Goal: Transaction & Acquisition: Purchase product/service

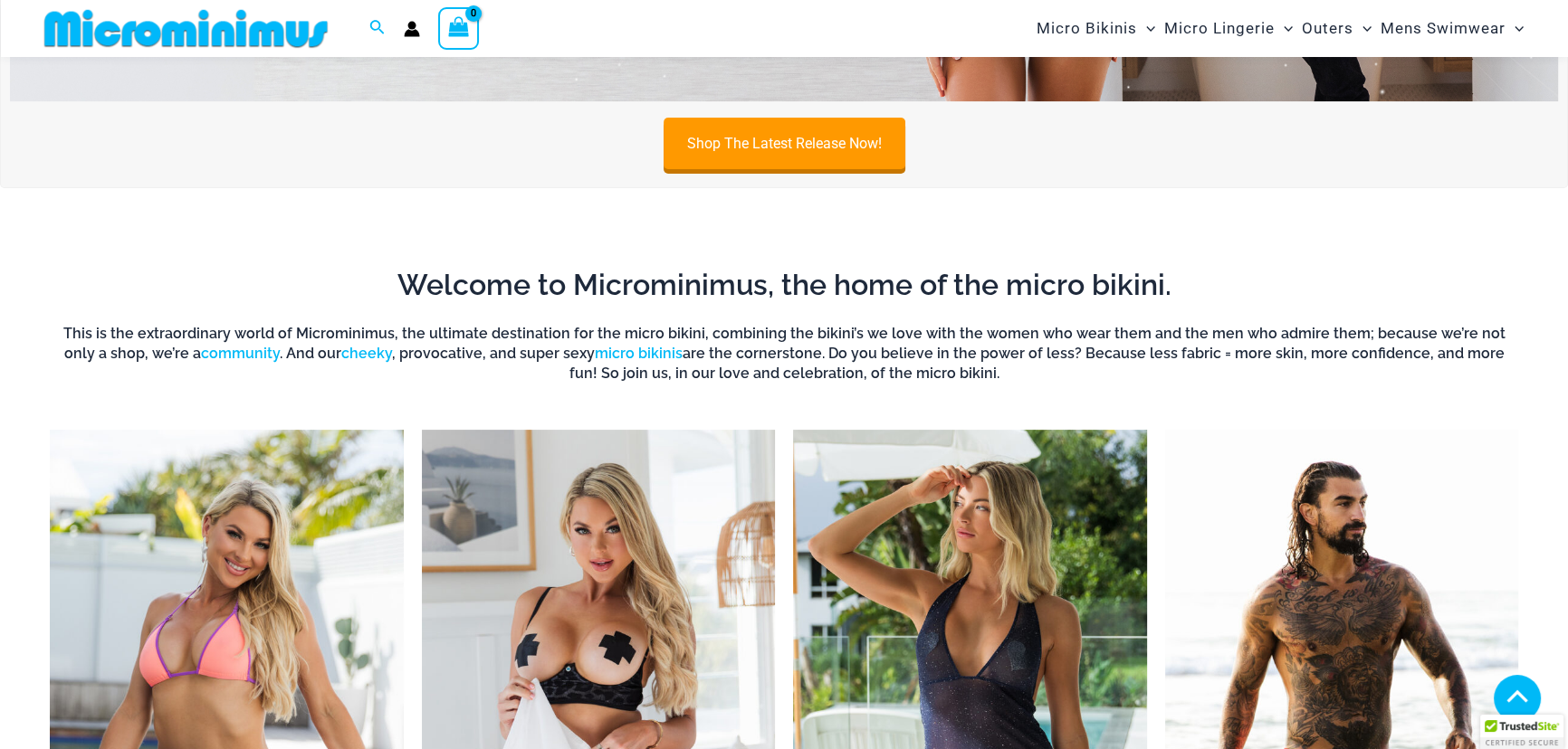
scroll to position [814, 0]
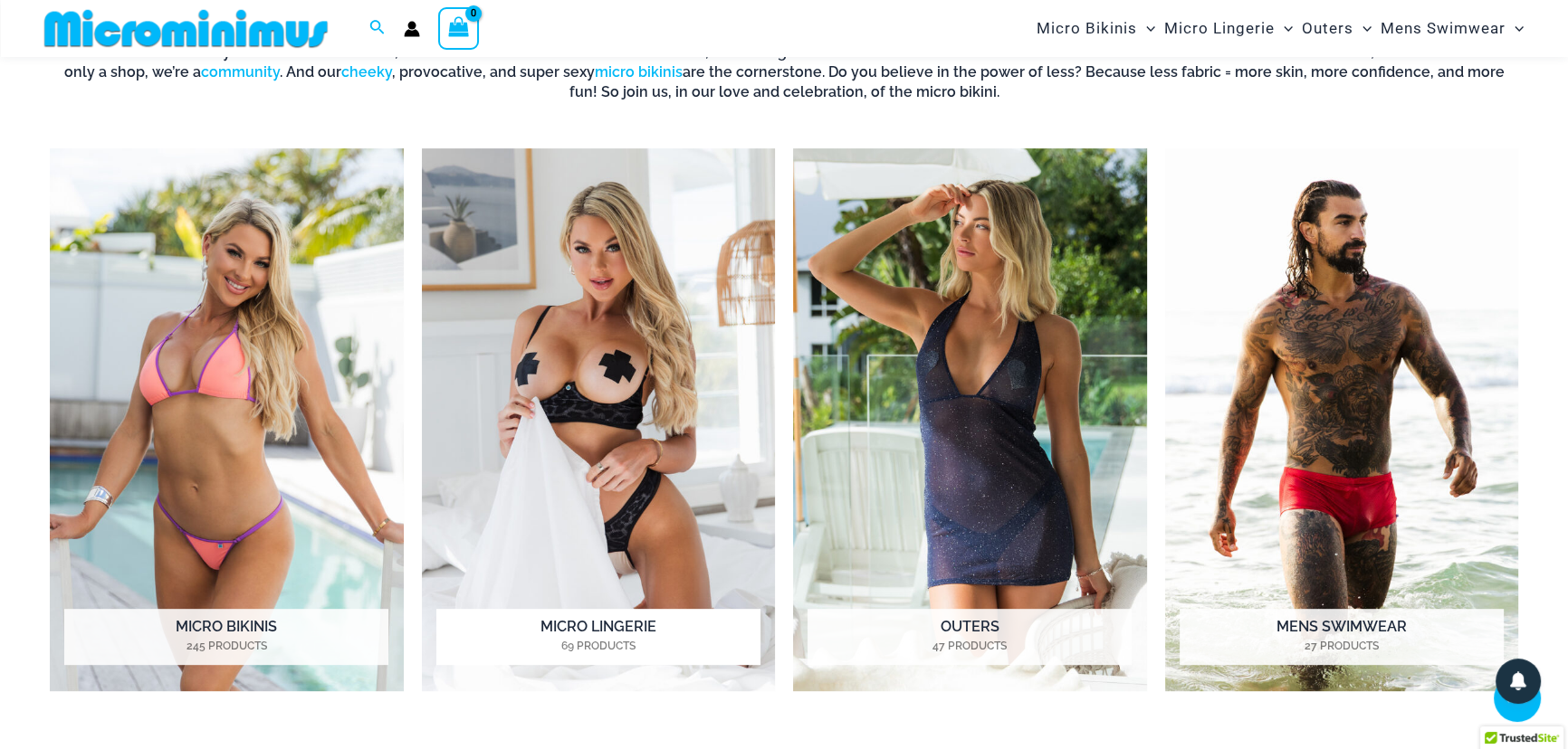
click at [671, 397] on img "Visit product category Micro Lingerie" at bounding box center [599, 420] width 354 height 543
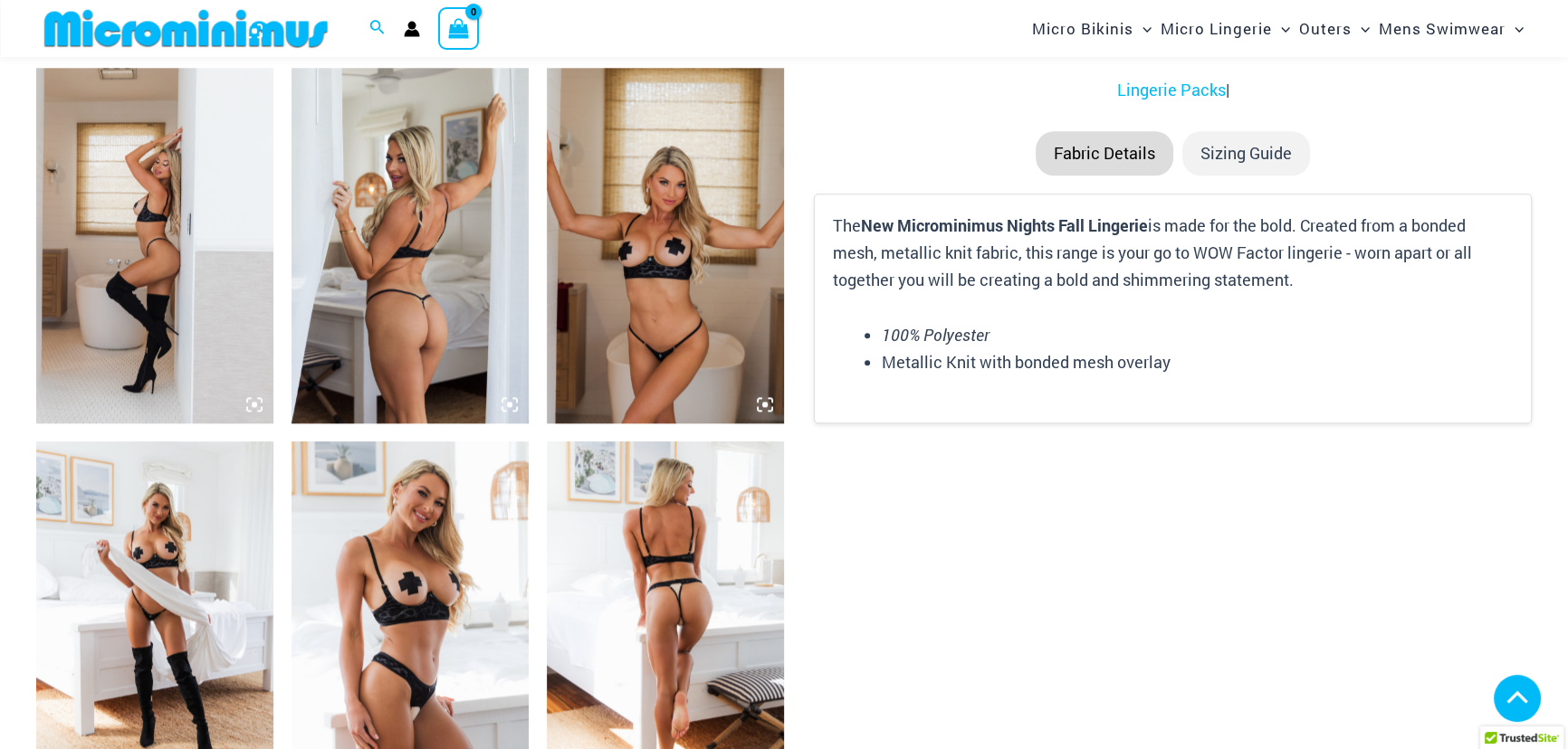
scroll to position [2448, 0]
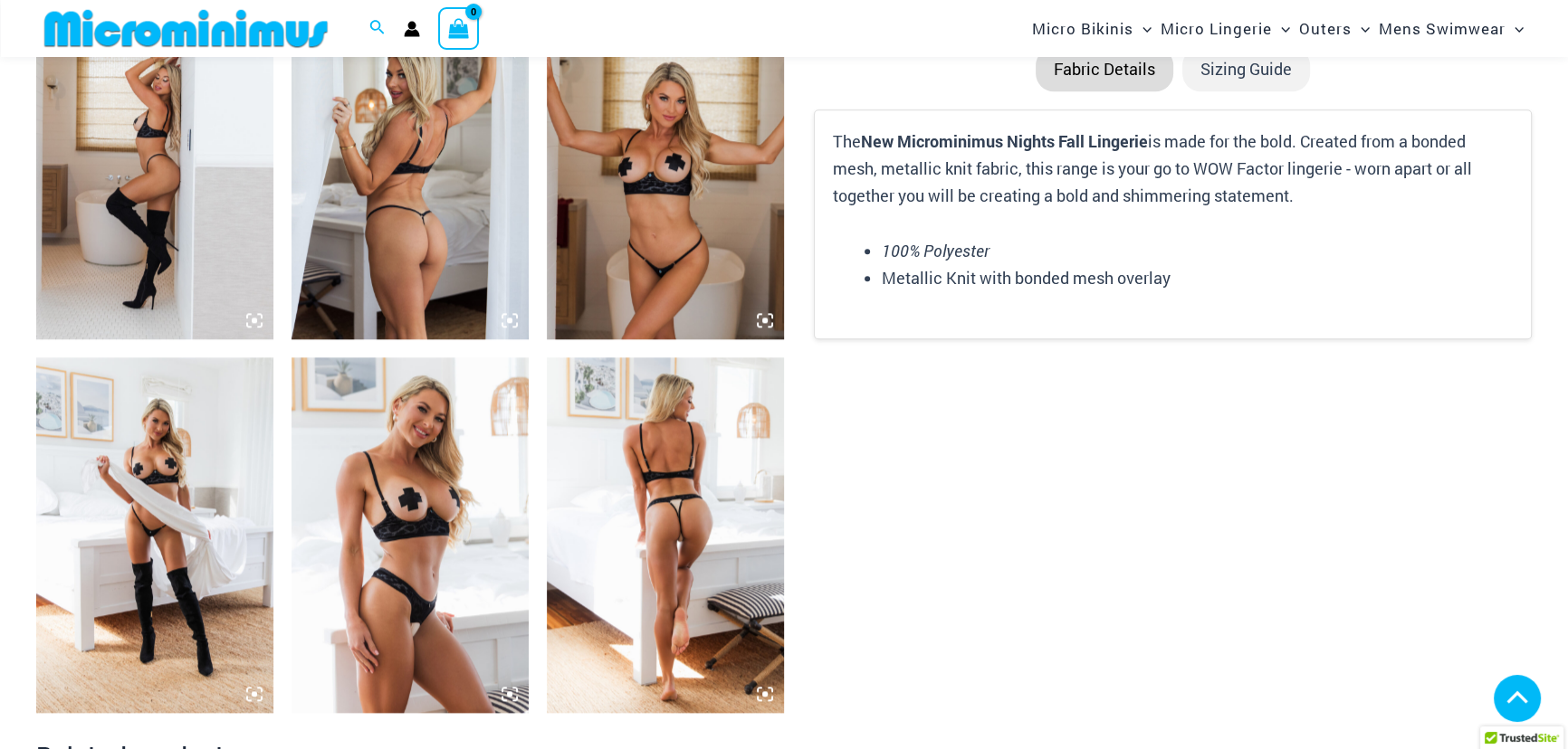
click at [613, 573] on img at bounding box center [666, 535] width 237 height 356
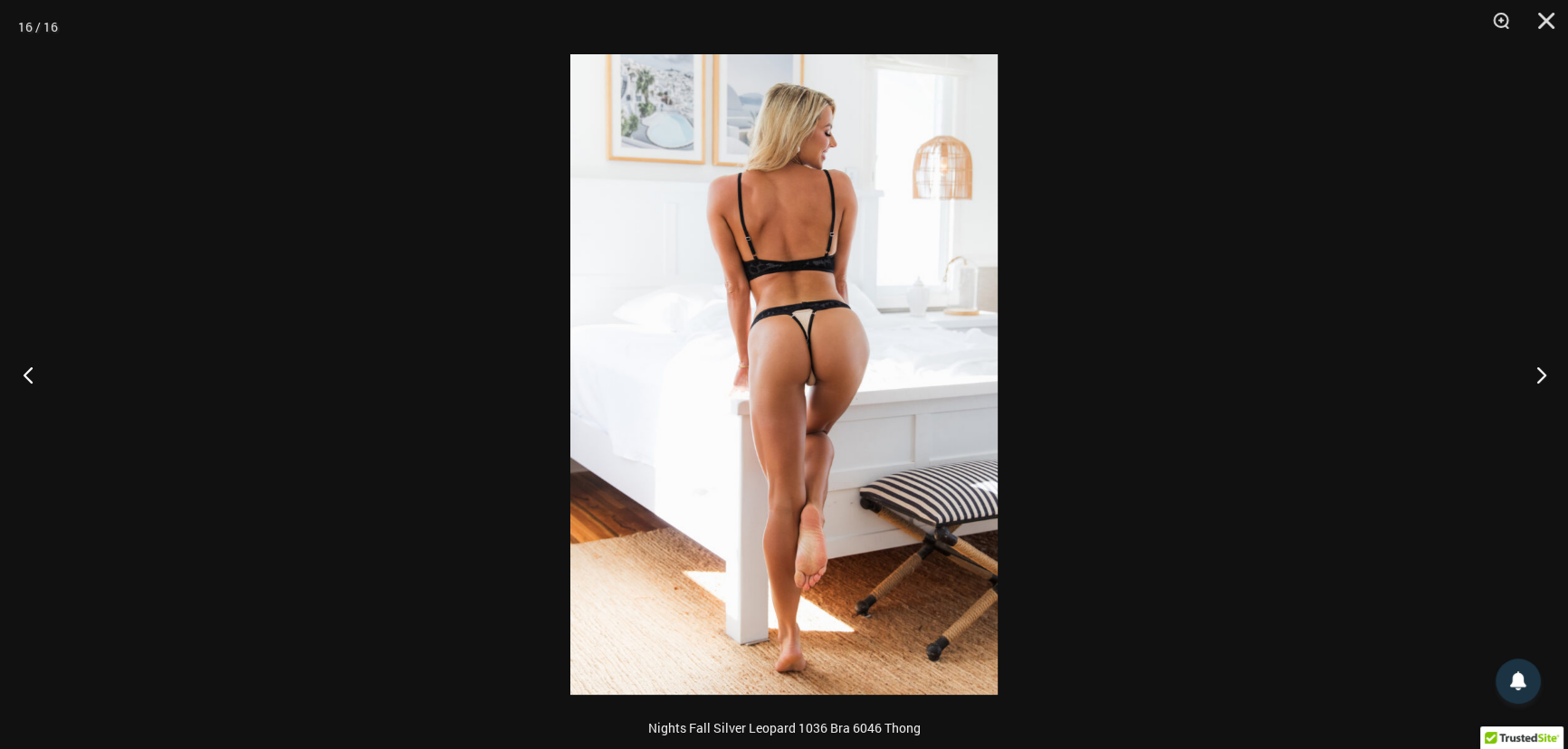
click at [23, 373] on button "Previous" at bounding box center [34, 374] width 68 height 90
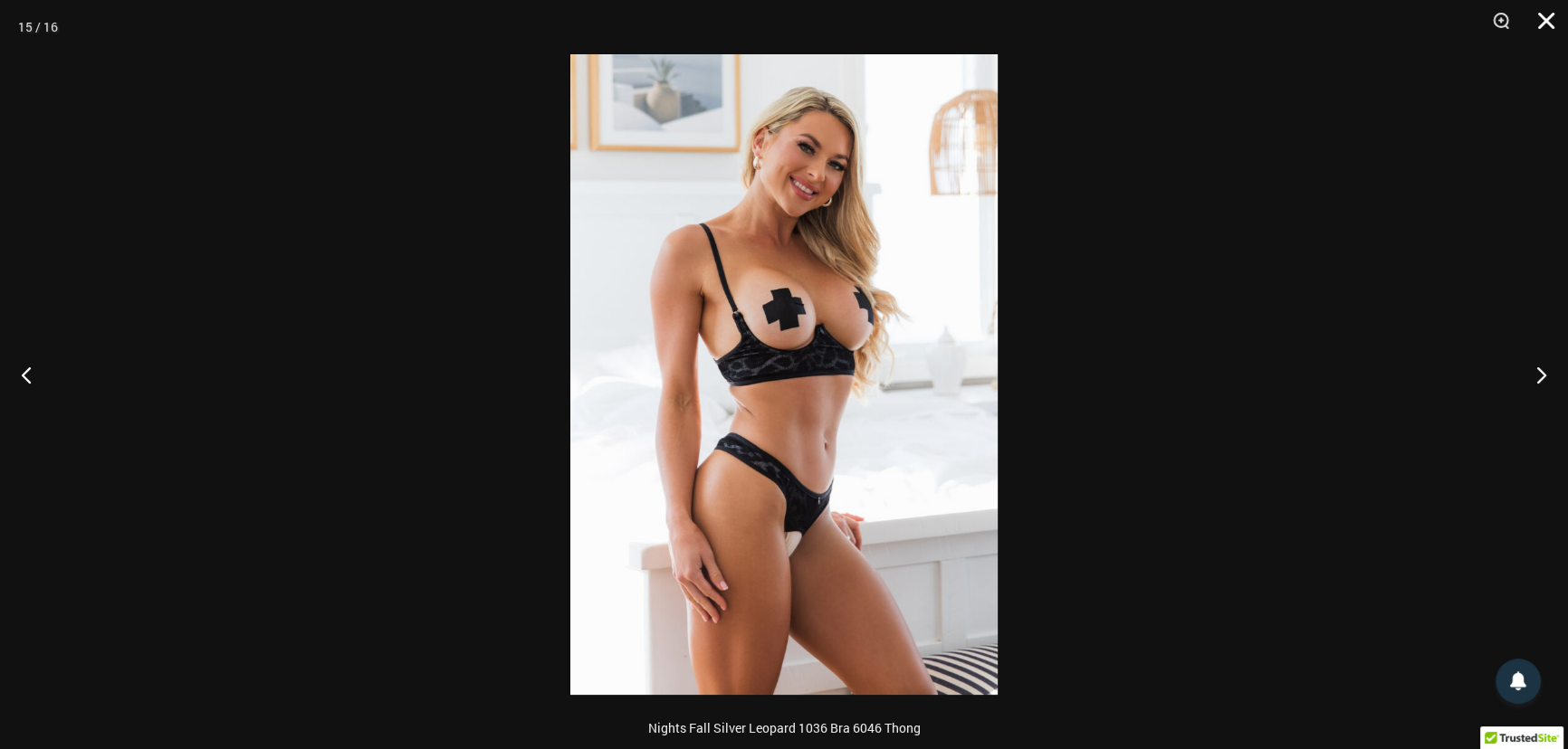
click at [1552, 23] on button "Close" at bounding box center [1540, 27] width 46 height 54
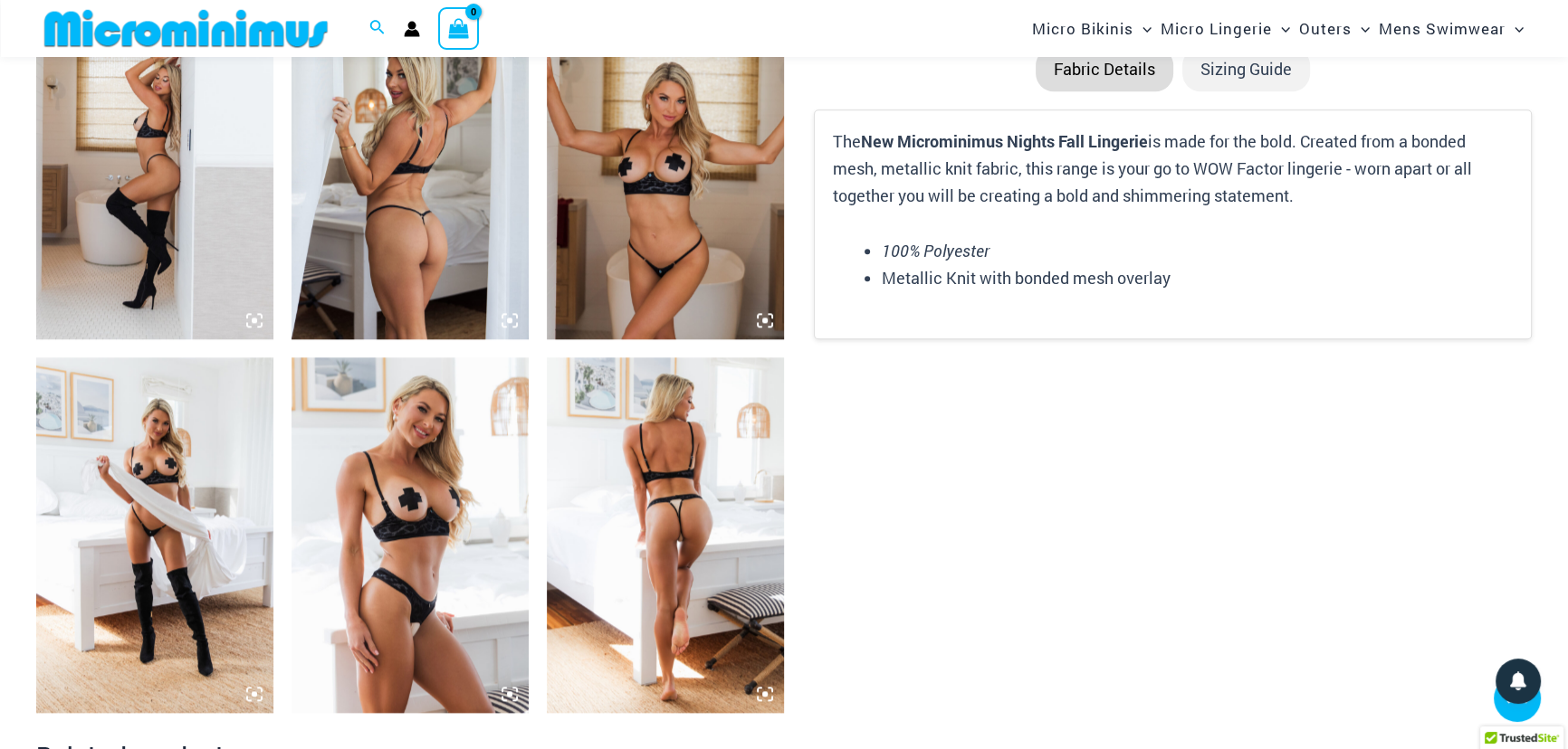
click at [695, 174] on img at bounding box center [666, 161] width 237 height 356
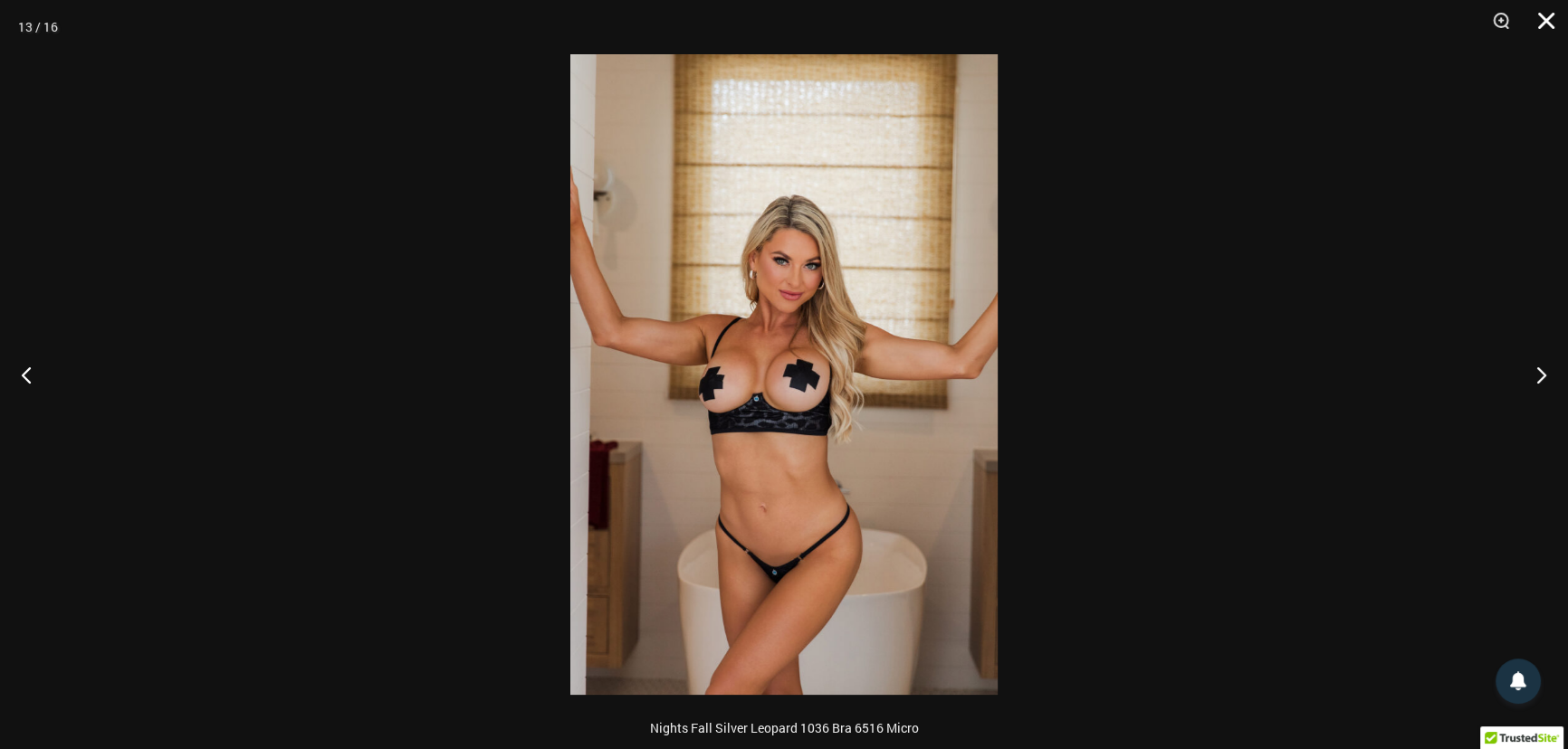
click at [1545, 16] on button "Close" at bounding box center [1540, 27] width 46 height 54
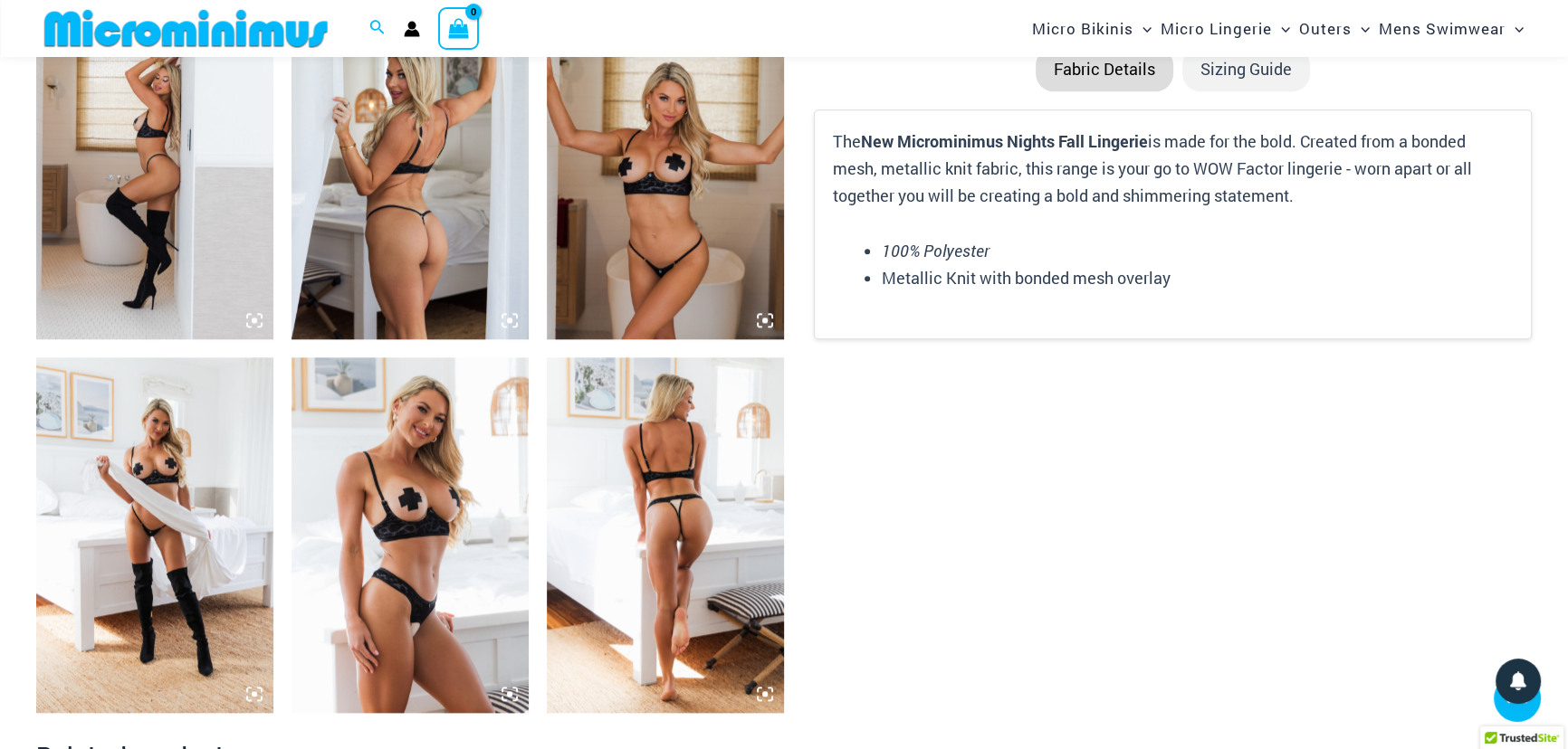
click at [374, 287] on img at bounding box center [410, 161] width 237 height 356
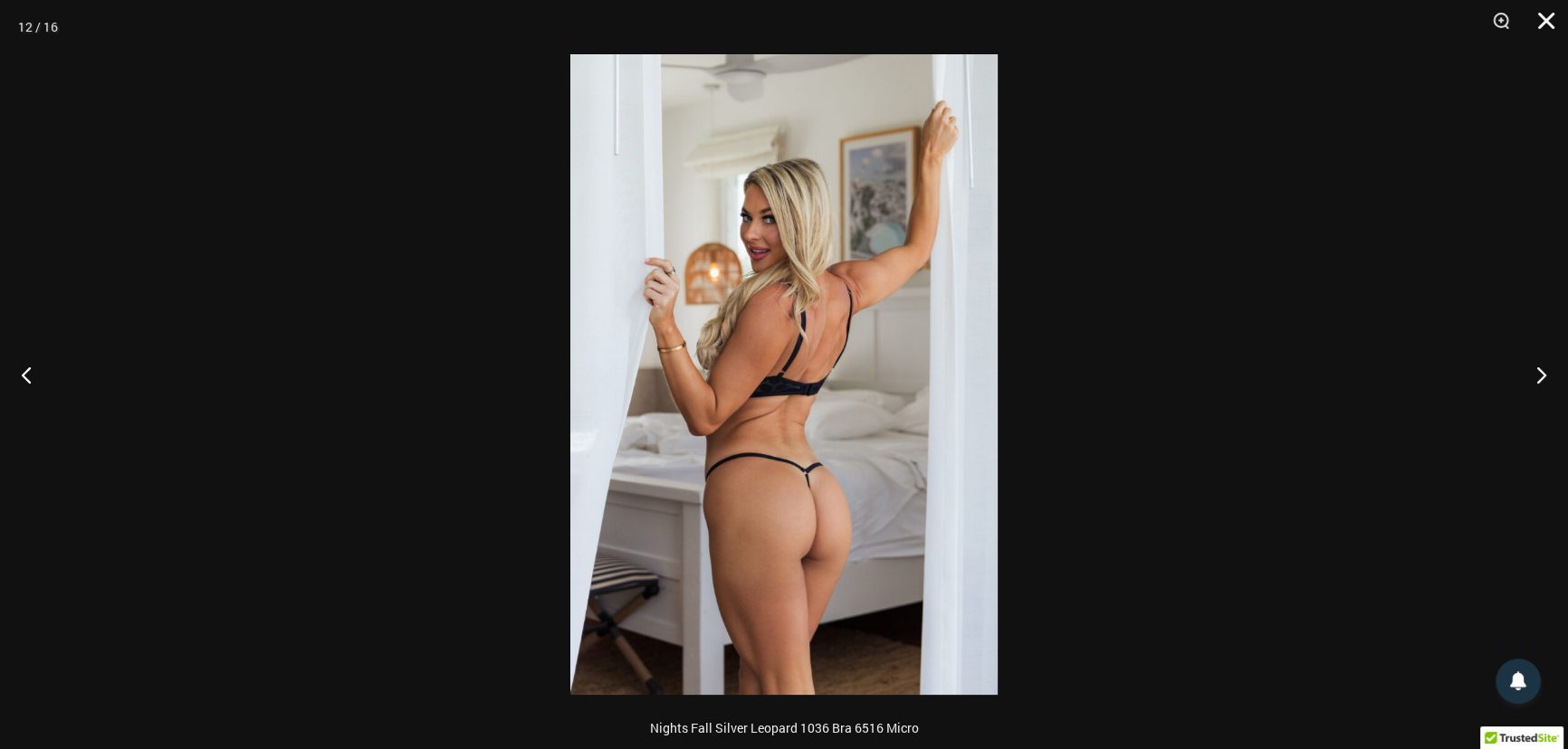
click at [1547, 14] on button "Close" at bounding box center [1540, 27] width 46 height 54
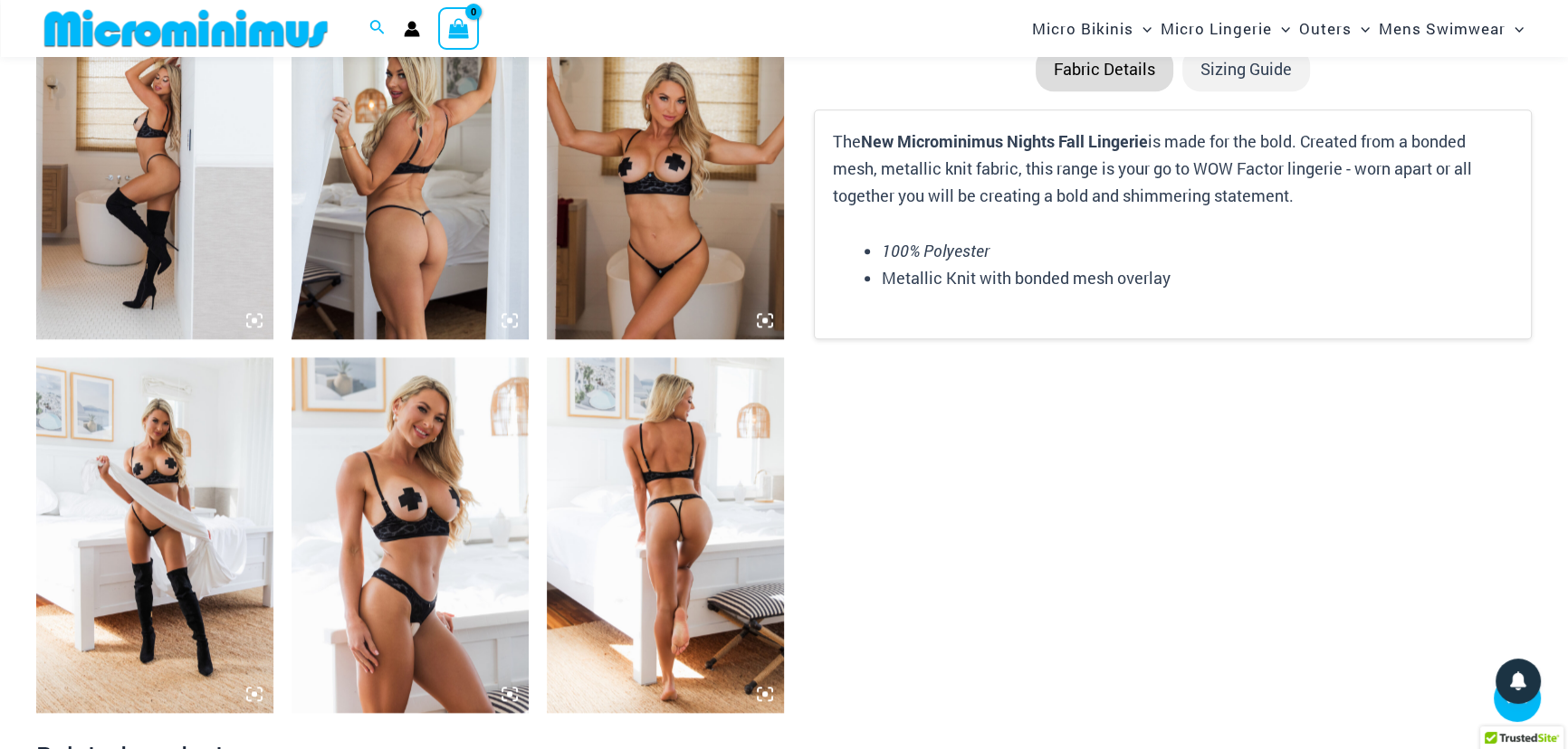
click at [120, 555] on img at bounding box center [155, 535] width 237 height 356
